Goal: Task Accomplishment & Management: Manage account settings

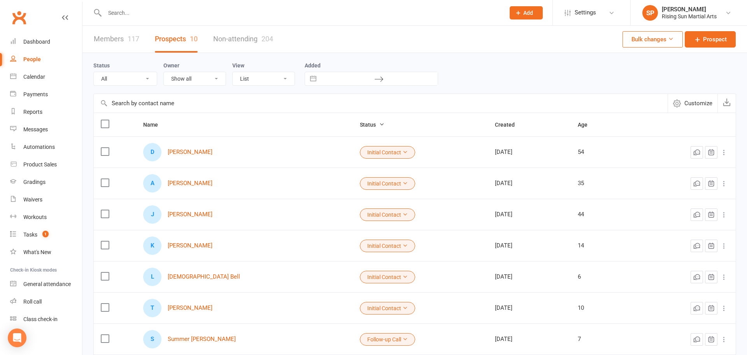
select select "100"
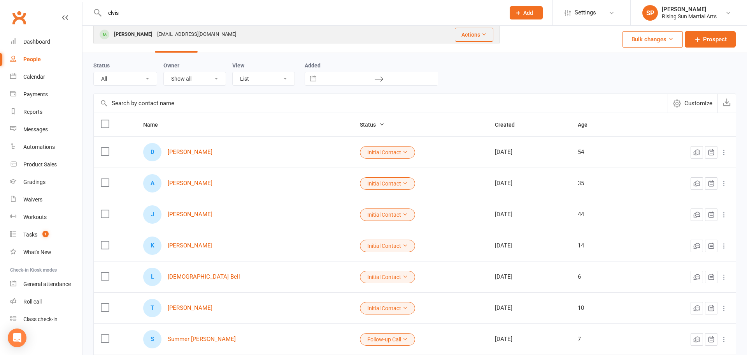
type input "elvis"
click at [130, 35] on div "[PERSON_NAME]" at bounding box center [133, 34] width 43 height 11
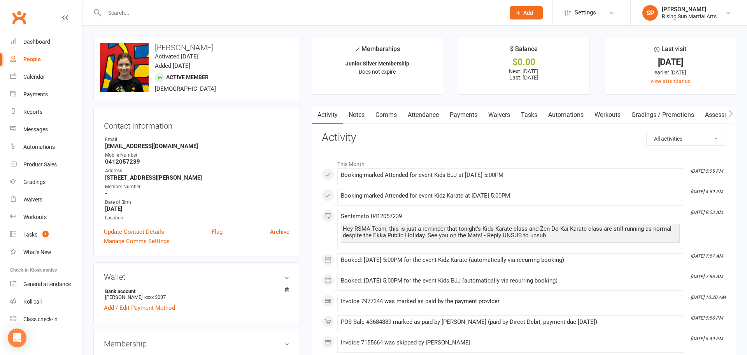
click at [469, 118] on link "Payments" at bounding box center [464, 115] width 39 height 18
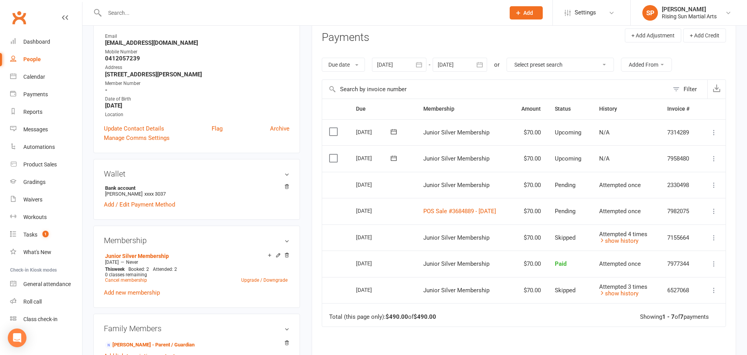
scroll to position [113, 0]
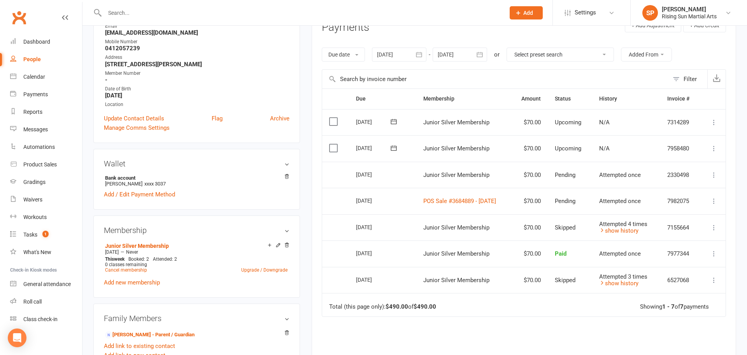
click at [714, 176] on icon at bounding box center [714, 175] width 8 height 8
click at [477, 203] on link "POS Sale #3684889 - [DATE]" at bounding box center [460, 200] width 73 height 7
